Goal: Task Accomplishment & Management: Complete application form

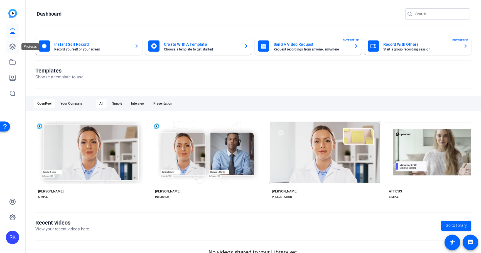
click at [10, 46] on icon at bounding box center [12, 46] width 7 height 7
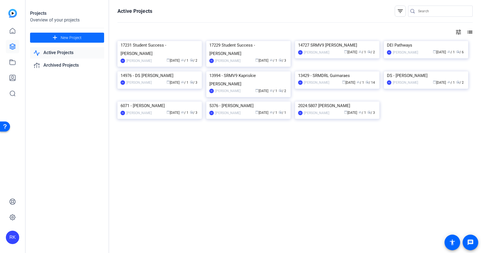
click at [70, 37] on span "New Project" at bounding box center [71, 38] width 21 height 6
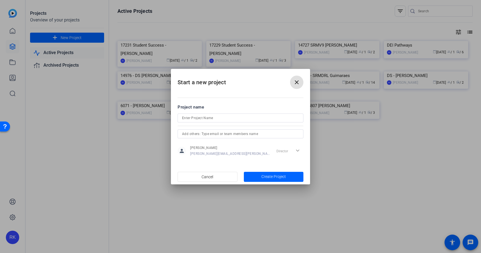
click at [196, 121] on div at bounding box center [240, 117] width 117 height 9
paste input "17649"
type input "17649 Student Success - [PERSON_NAME]"
click at [255, 177] on span "button" at bounding box center [274, 176] width 60 height 13
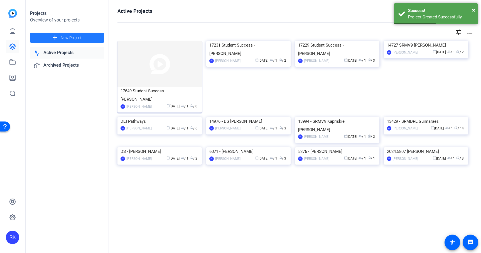
click at [173, 79] on img at bounding box center [160, 64] width 84 height 46
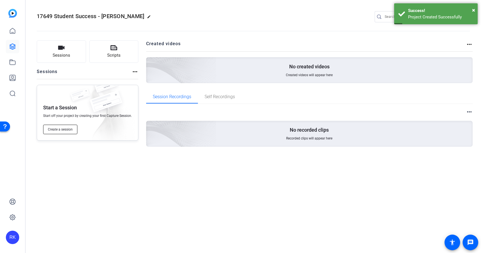
click at [68, 129] on span "Create a session" at bounding box center [60, 129] width 25 height 4
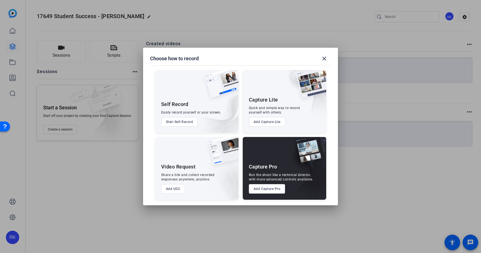
click at [262, 192] on button "Add Capture Pro" at bounding box center [267, 188] width 36 height 9
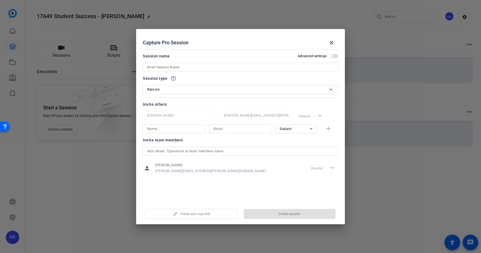
click at [243, 66] on input at bounding box center [240, 67] width 187 height 7
paste input "17649"
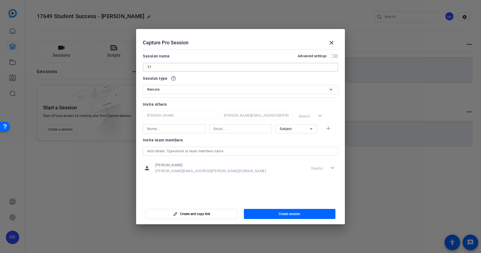
type input "1"
type input "Student Success - [PERSON_NAME] Filming"
click at [185, 129] on input at bounding box center [174, 128] width 54 height 7
type input "[PERSON_NAME]"
click at [219, 130] on input at bounding box center [241, 128] width 54 height 7
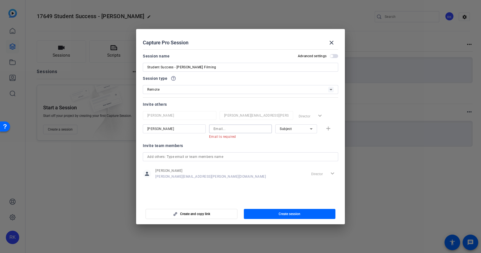
paste input "[EMAIL_ADDRESS][DOMAIN_NAME]"
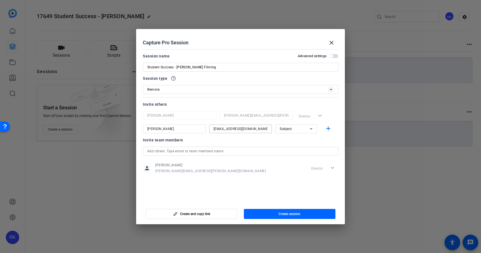
type input "[EMAIL_ADDRESS][DOMAIN_NAME]"
click at [293, 129] on div "Subject" at bounding box center [295, 128] width 30 height 7
click at [295, 139] on span "Collaborator" at bounding box center [290, 139] width 20 height 7
click at [326, 128] on mat-icon "add" at bounding box center [328, 128] width 7 height 7
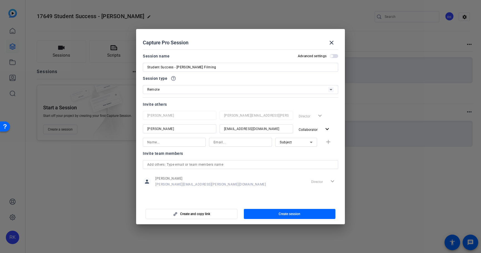
click at [180, 142] on input at bounding box center [174, 142] width 54 height 7
type input "[PERSON_NAME]"
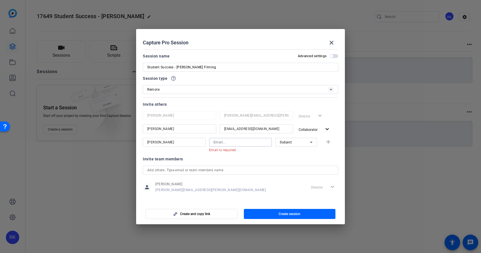
paste input "[EMAIL_ADDRESS][DOMAIN_NAME]"
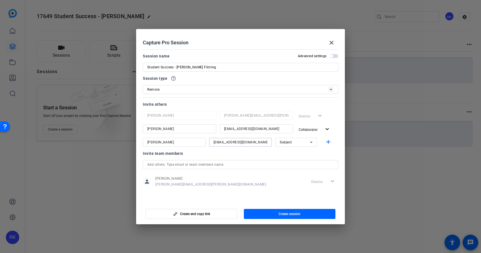
type input "[EMAIL_ADDRESS][DOMAIN_NAME]"
click at [290, 145] on div "Subject" at bounding box center [295, 141] width 30 height 7
click at [289, 155] on span "Collaborator" at bounding box center [290, 153] width 20 height 7
click at [336, 148] on span "button" at bounding box center [330, 141] width 18 height 13
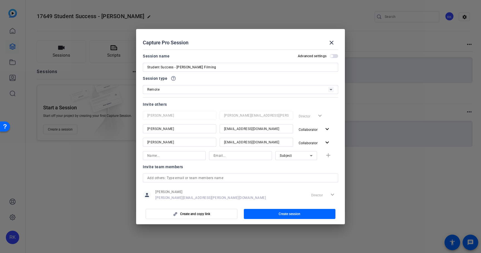
click at [180, 156] on input at bounding box center [174, 155] width 54 height 7
type input "[PERSON_NAME]"
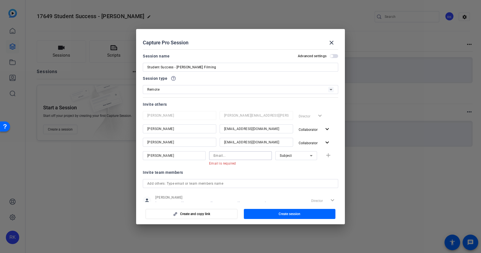
paste input "[EMAIL_ADDRESS][DOMAIN_NAME]"
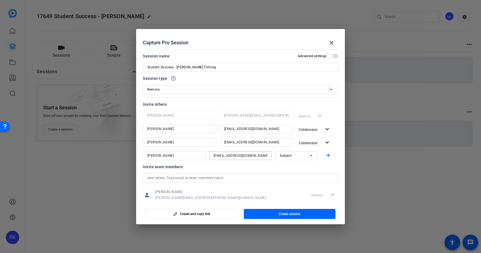
type input "[EMAIL_ADDRESS][DOMAIN_NAME]"
click at [334, 167] on div "Invite team members" at bounding box center [240, 166] width 195 height 7
click at [331, 157] on mat-icon "add" at bounding box center [328, 155] width 7 height 7
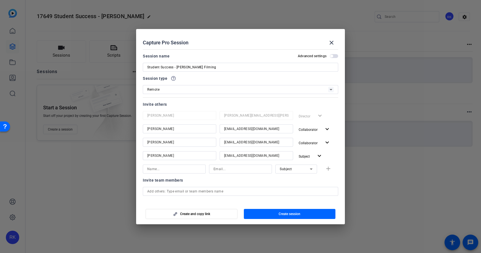
click at [334, 55] on span "button" at bounding box center [334, 56] width 8 height 4
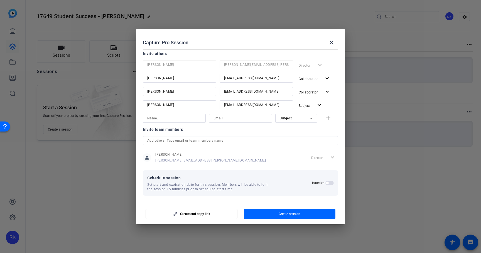
click at [331, 187] on div "Schedule session Set start and expiration date for this session. Members will b…" at bounding box center [240, 182] width 187 height 17
click at [330, 182] on span "button" at bounding box center [330, 183] width 8 height 4
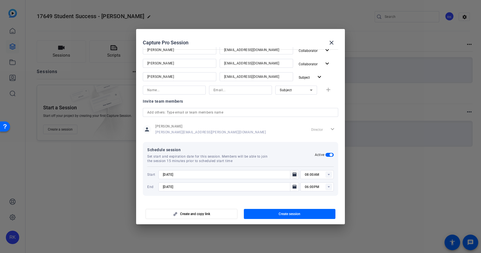
click at [293, 174] on icon "Open calendar" at bounding box center [295, 174] width 4 height 4
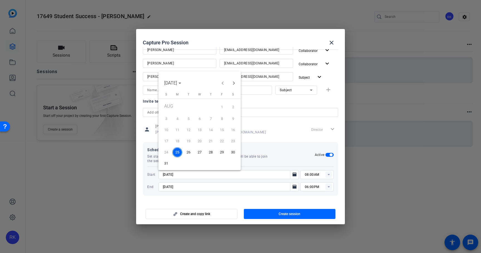
click at [191, 152] on span "26" at bounding box center [189, 152] width 10 height 10
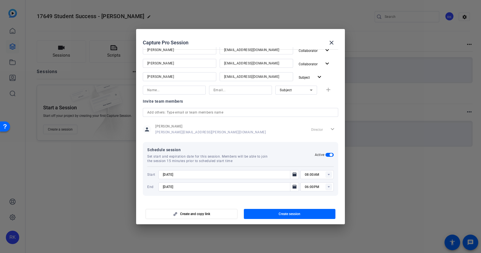
type input "[DATE]"
click at [330, 174] on rect at bounding box center [329, 174] width 7 height 7
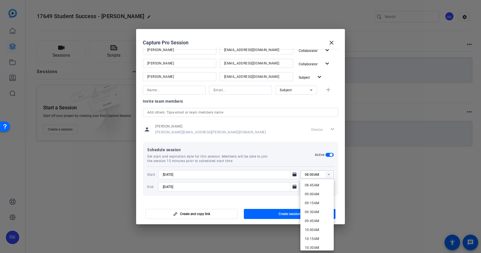
scroll to position [313, 0]
click at [317, 220] on span "09:45AM" at bounding box center [312, 220] width 14 height 4
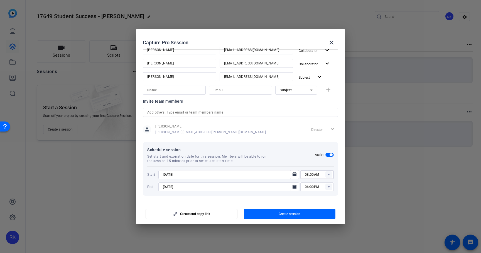
type input "09:45AM"
click at [330, 190] on div "06:00PM" at bounding box center [319, 186] width 29 height 9
click at [318, 152] on span "11:15AM" at bounding box center [312, 153] width 14 height 4
click at [331, 189] on rect at bounding box center [329, 186] width 7 height 7
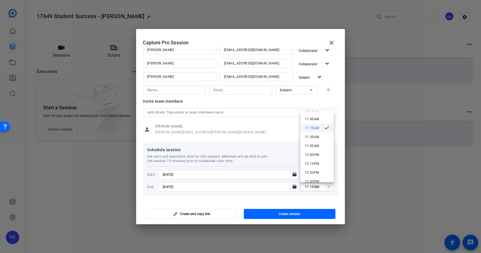
scroll to position [387, 0]
click at [315, 141] on span "11:30AM" at bounding box center [312, 141] width 14 height 4
type input "11:30AM"
click at [337, 194] on div "Schedule session Set start and expiration date for this session. Members will b…" at bounding box center [240, 169] width 195 height 54
click at [328, 175] on rect at bounding box center [329, 174] width 7 height 7
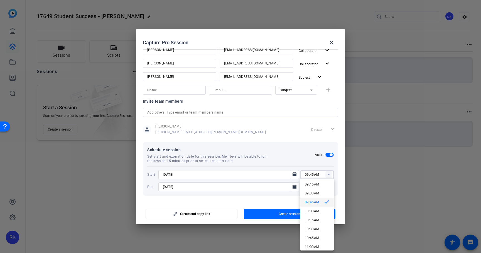
scroll to position [328, 0]
click at [320, 214] on mat-option "10:00AM" at bounding box center [316, 214] width 33 height 9
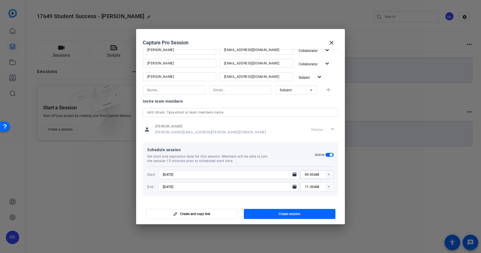
type input "10:00AM"
click at [328, 188] on rect at bounding box center [329, 186] width 7 height 7
click at [315, 130] on span "11:00AM" at bounding box center [312, 132] width 14 height 4
type input "11:00AM"
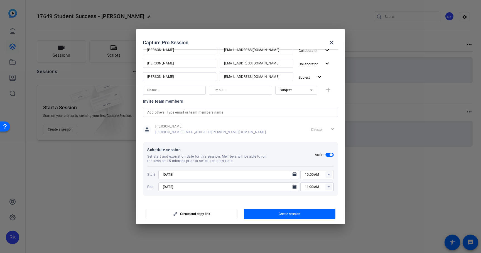
click at [336, 194] on div "Schedule session Set start and expiration date for this session. Members will b…" at bounding box center [240, 169] width 195 height 54
click at [226, 214] on span "button" at bounding box center [191, 213] width 91 height 13
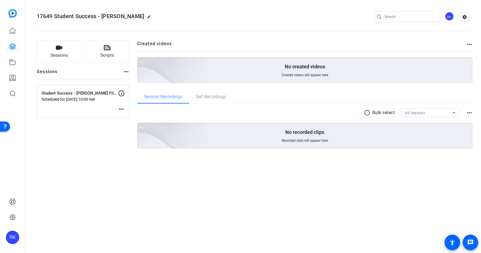
click at [121, 109] on mat-icon "more_horiz" at bounding box center [121, 109] width 7 height 7
click at [129, 116] on span "Edit Session" at bounding box center [135, 117] width 25 height 7
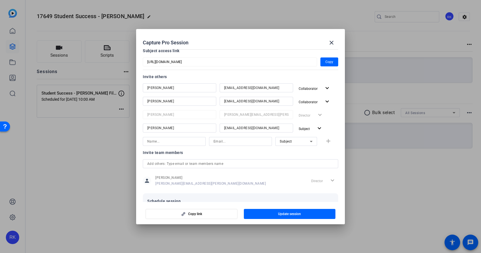
scroll to position [0, 0]
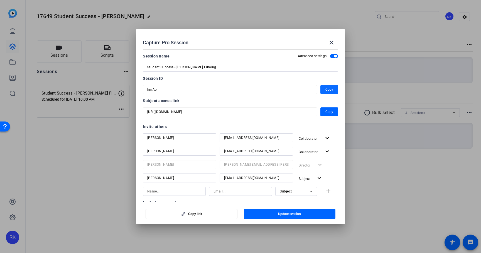
click at [331, 87] on span "Copy" at bounding box center [330, 89] width 8 height 7
click at [333, 40] on mat-icon "close" at bounding box center [331, 42] width 7 height 7
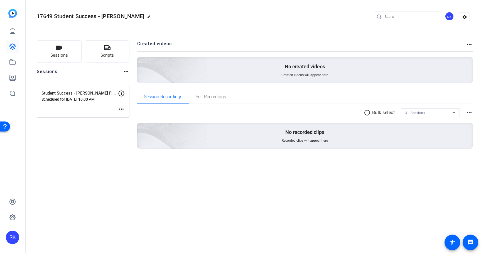
click at [43, 16] on span "17649 Student Success - [PERSON_NAME]" at bounding box center [90, 16] width 107 height 7
copy span "17649"
